Goal: Task Accomplishment & Management: Use online tool/utility

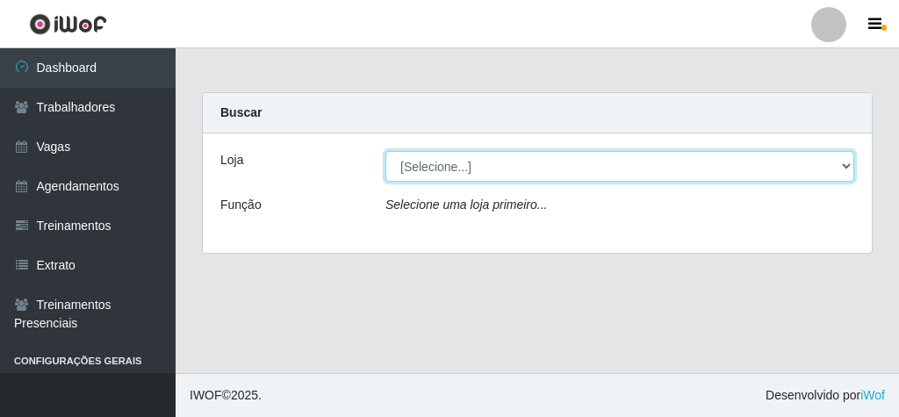
click at [833, 160] on select "[Selecione...] Rede Econômico - Malvinas Rede Econômico - Prata" at bounding box center [620, 166] width 469 height 31
select select "194"
click at [386, 151] on select "[Selecione...] Rede Econômico - Malvinas Rede Econômico - Prata" at bounding box center [620, 166] width 469 height 31
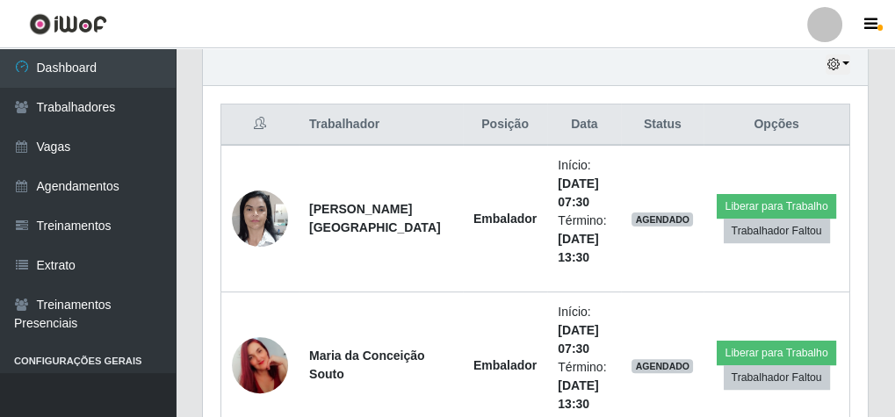
scroll to position [632, 0]
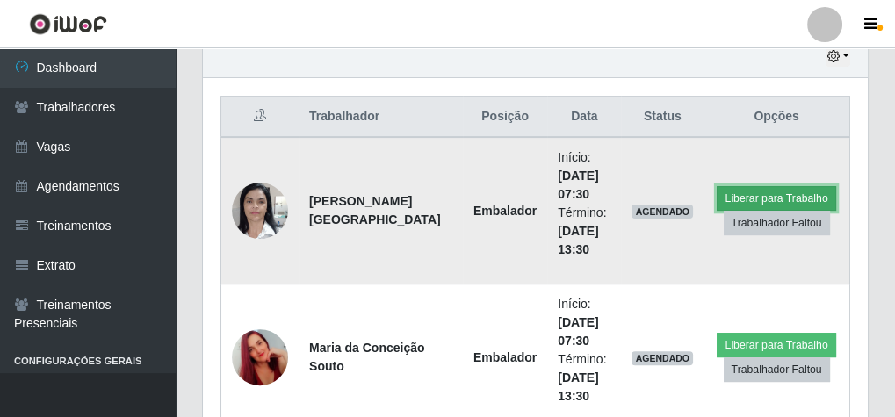
click at [799, 198] on button "Liberar para Trabalho" at bounding box center [776, 198] width 119 height 25
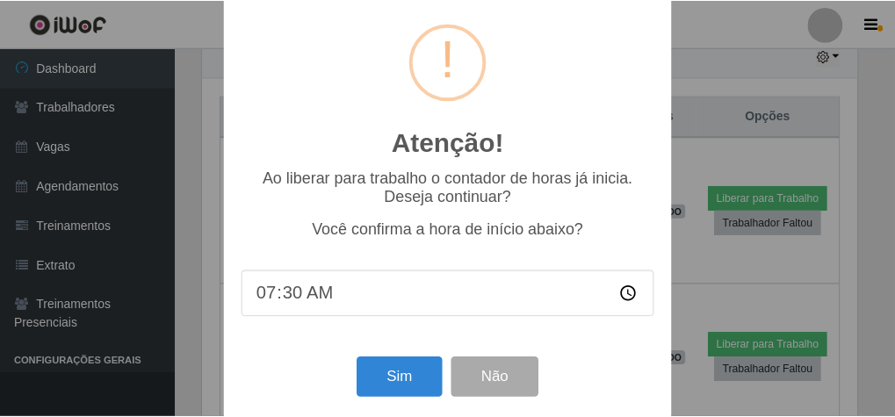
scroll to position [37, 0]
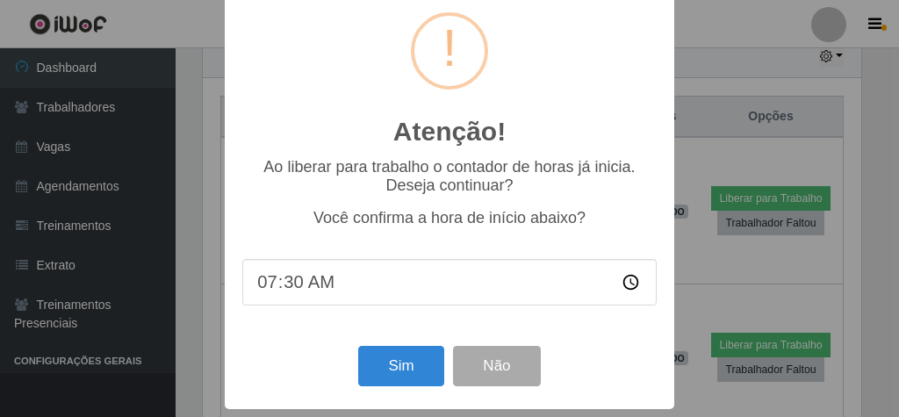
click at [404, 392] on div "Atenção! × Ao liberar para trabalho o contador de horas já inicia. Deseja conti…" at bounding box center [450, 193] width 450 height 432
click at [415, 361] on button "Sim" at bounding box center [400, 366] width 85 height 41
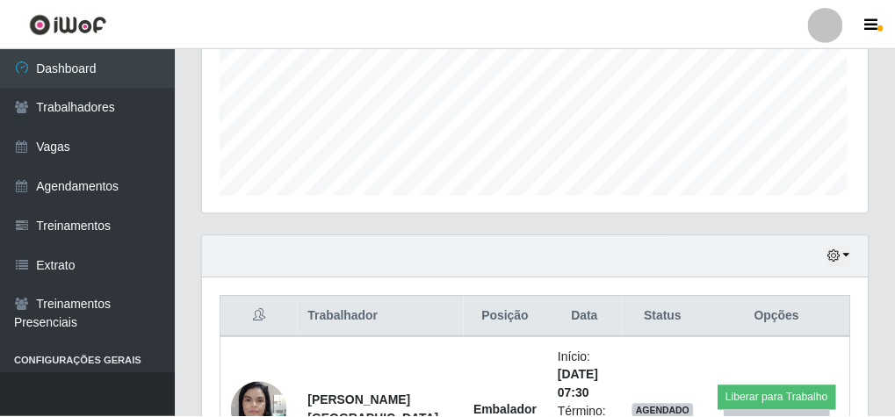
scroll to position [364, 659]
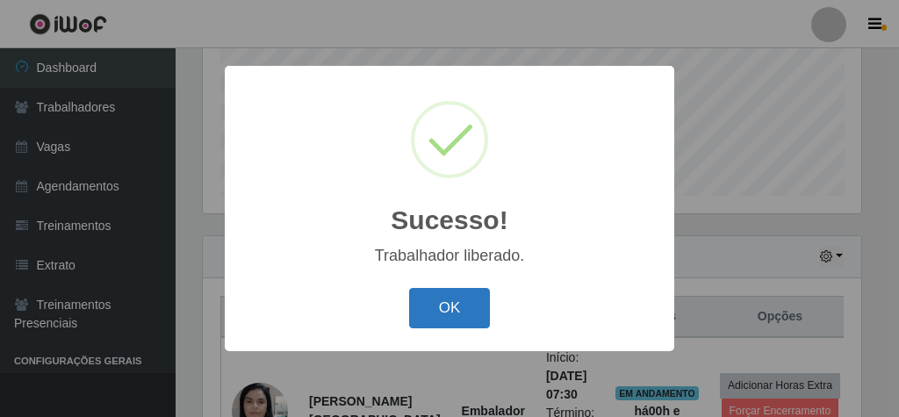
click at [457, 303] on button "OK" at bounding box center [450, 308] width 82 height 41
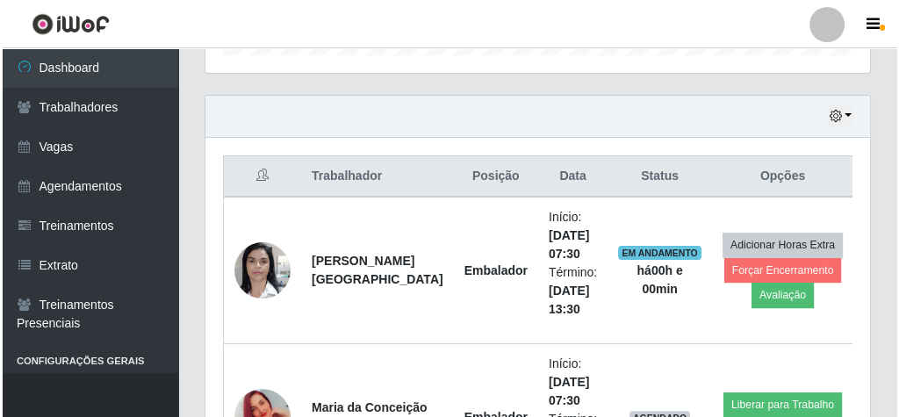
scroll to position [643, 0]
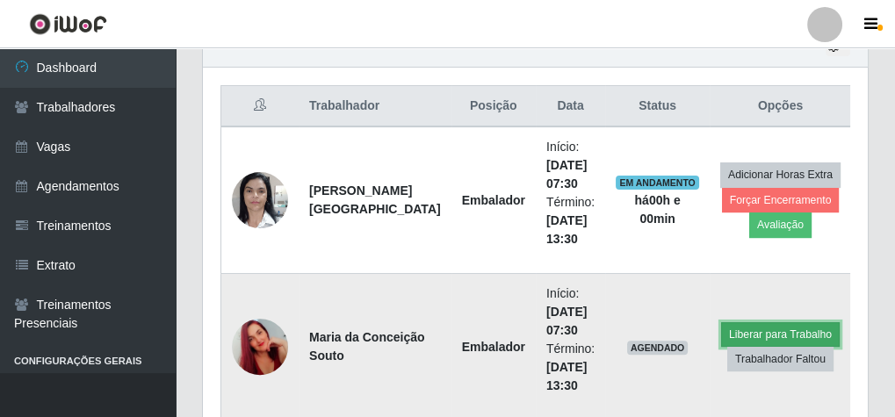
click at [772, 328] on button "Liberar para Trabalho" at bounding box center [780, 334] width 119 height 25
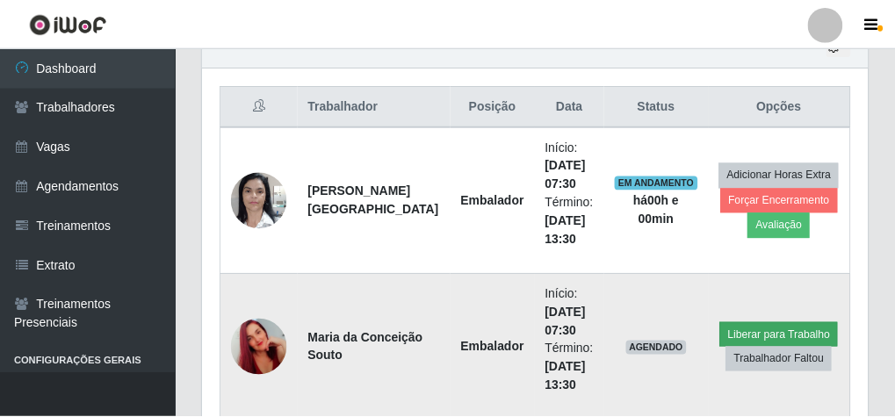
scroll to position [364, 659]
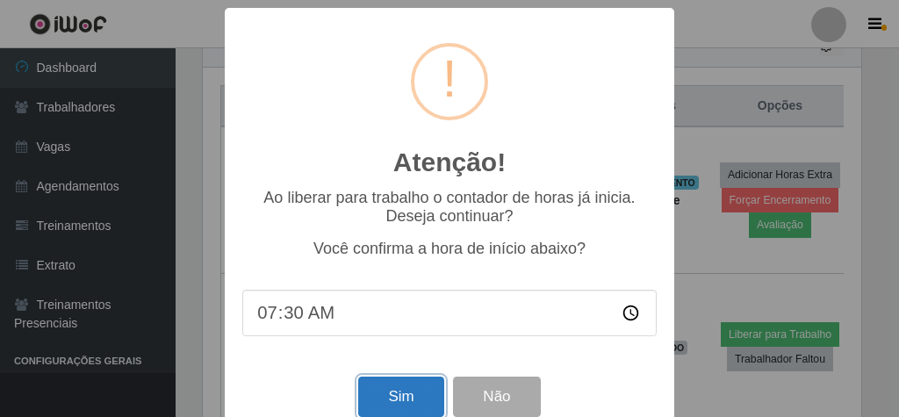
click at [369, 393] on button "Sim" at bounding box center [400, 397] width 85 height 41
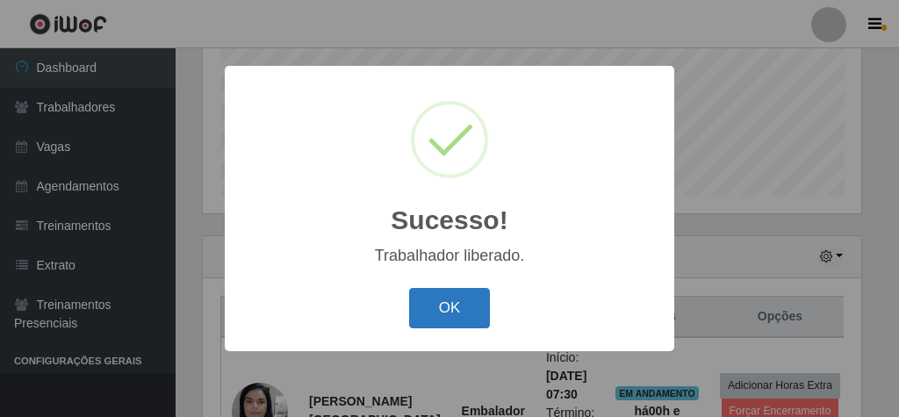
click at [479, 294] on button "OK" at bounding box center [450, 308] width 82 height 41
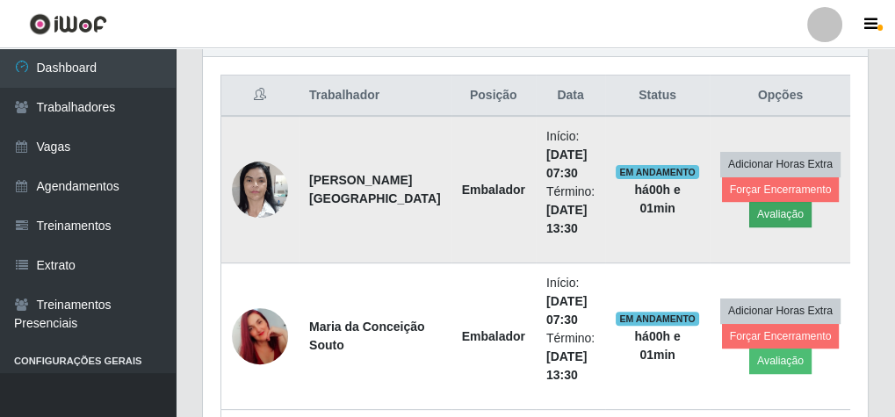
scroll to position [783, 0]
